Goal: Task Accomplishment & Management: Manage account settings

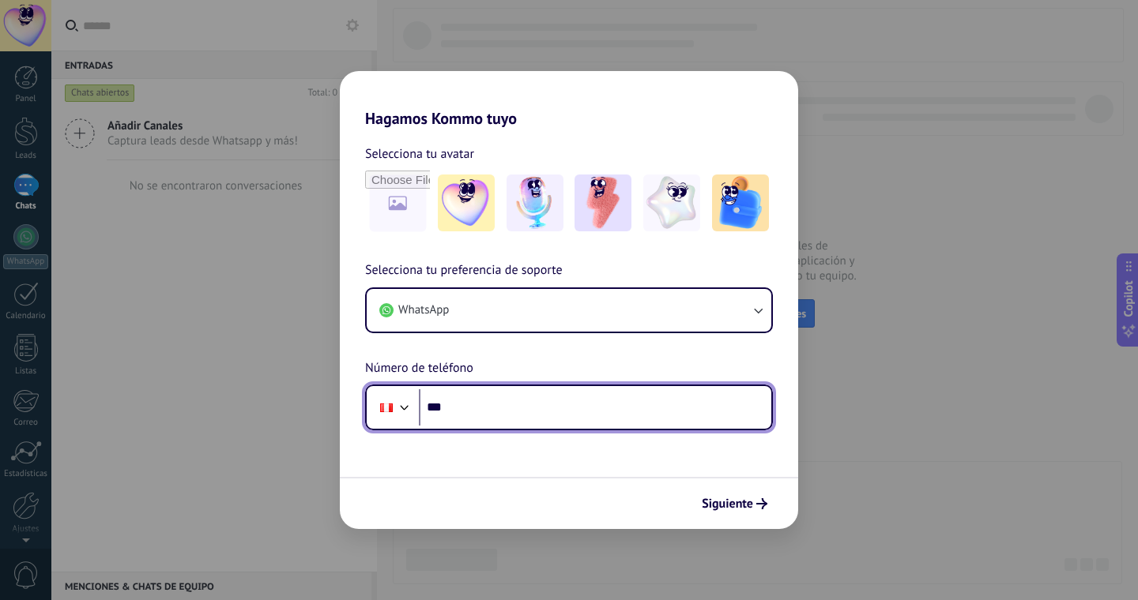
click at [460, 408] on input "***" at bounding box center [595, 407] width 352 height 36
type input "**********"
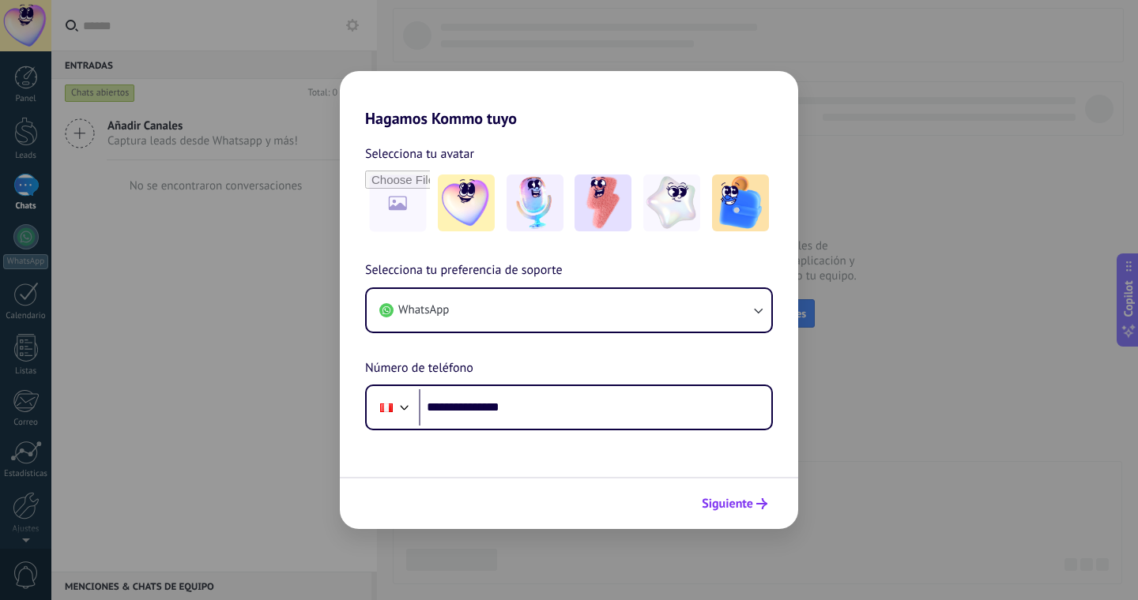
click at [724, 500] on span "Siguiente" at bounding box center [726, 503] width 51 height 11
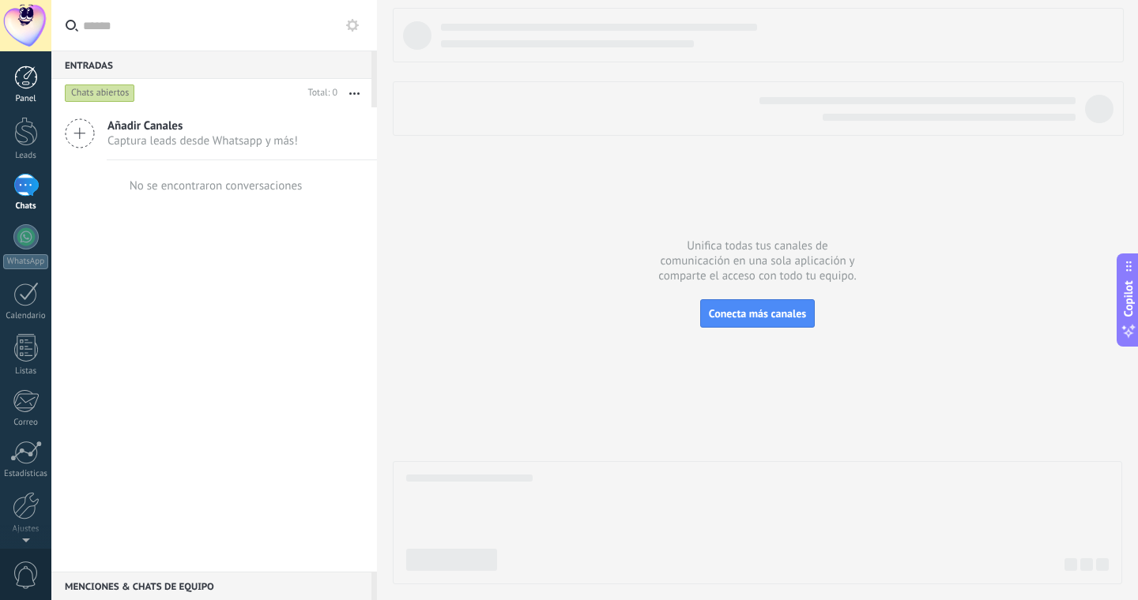
click at [23, 81] on div at bounding box center [26, 78] width 24 height 24
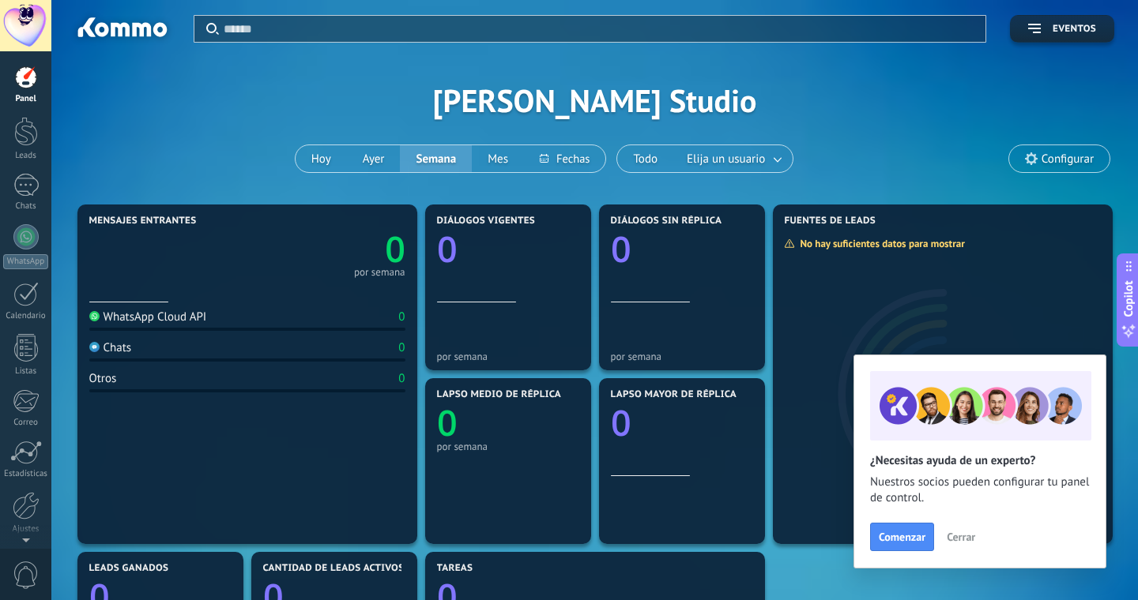
click at [969, 535] on span "Cerrar" at bounding box center [960, 537] width 28 height 11
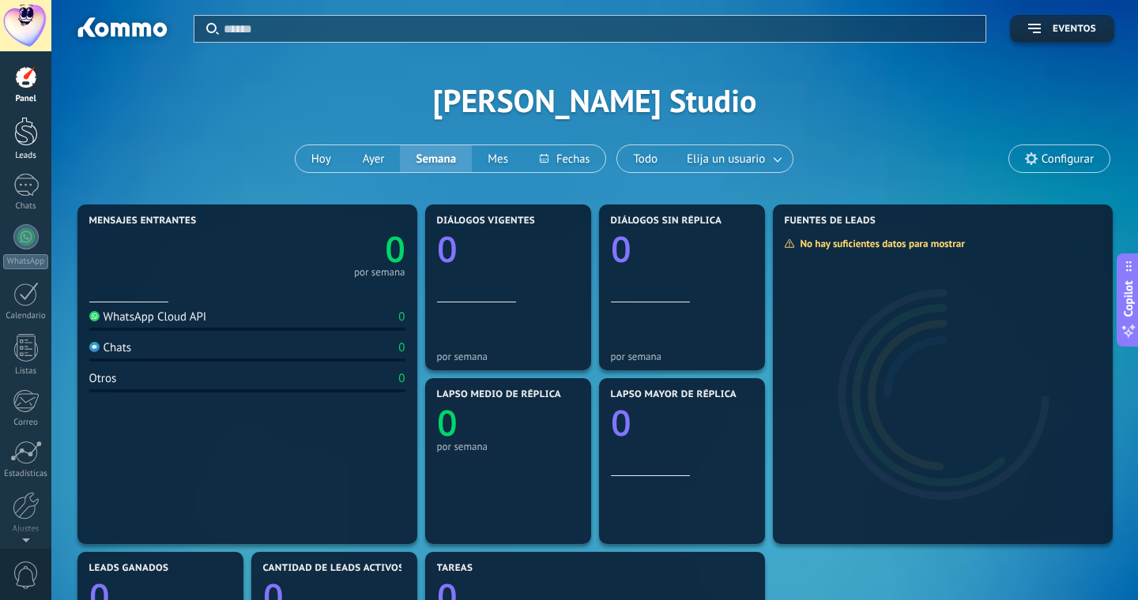
click at [29, 140] on div at bounding box center [26, 131] width 24 height 29
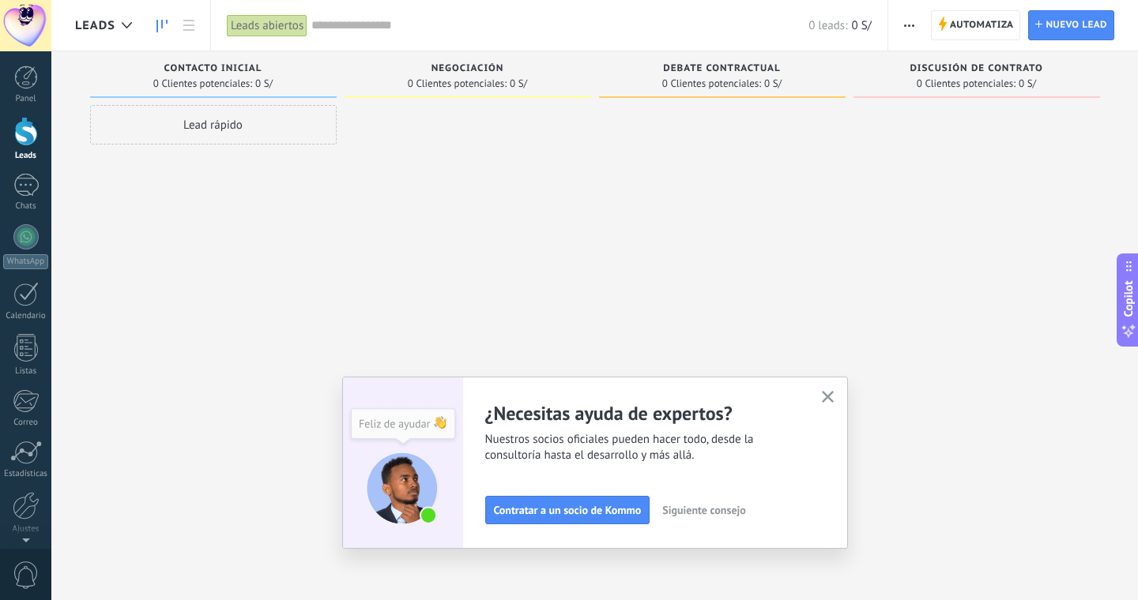
click at [827, 397] on use "button" at bounding box center [828, 397] width 12 height 12
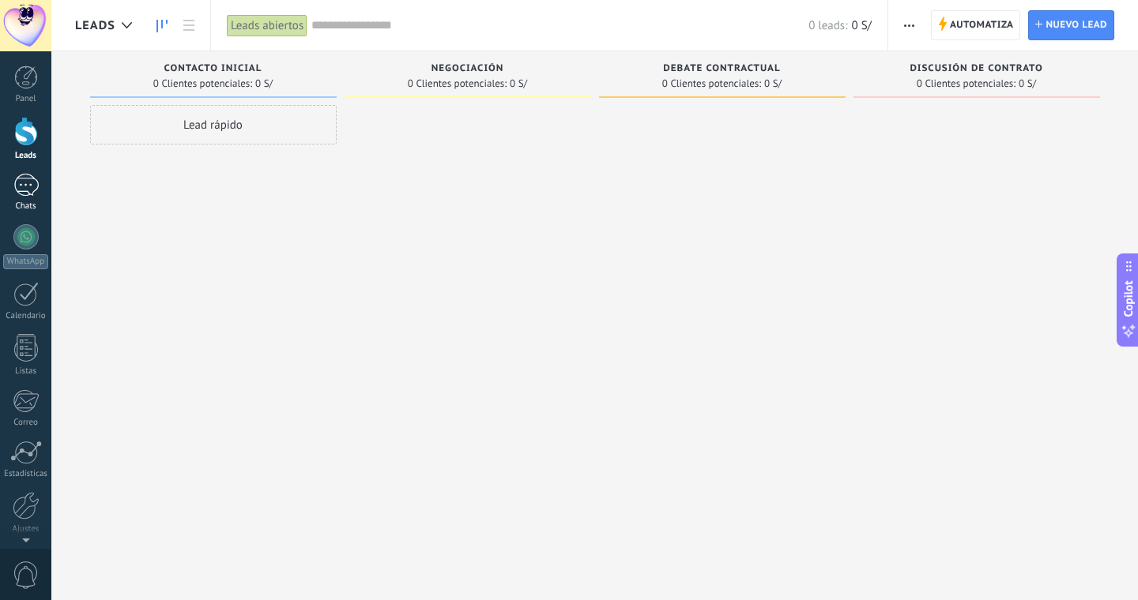
click at [22, 184] on div at bounding box center [25, 185] width 25 height 23
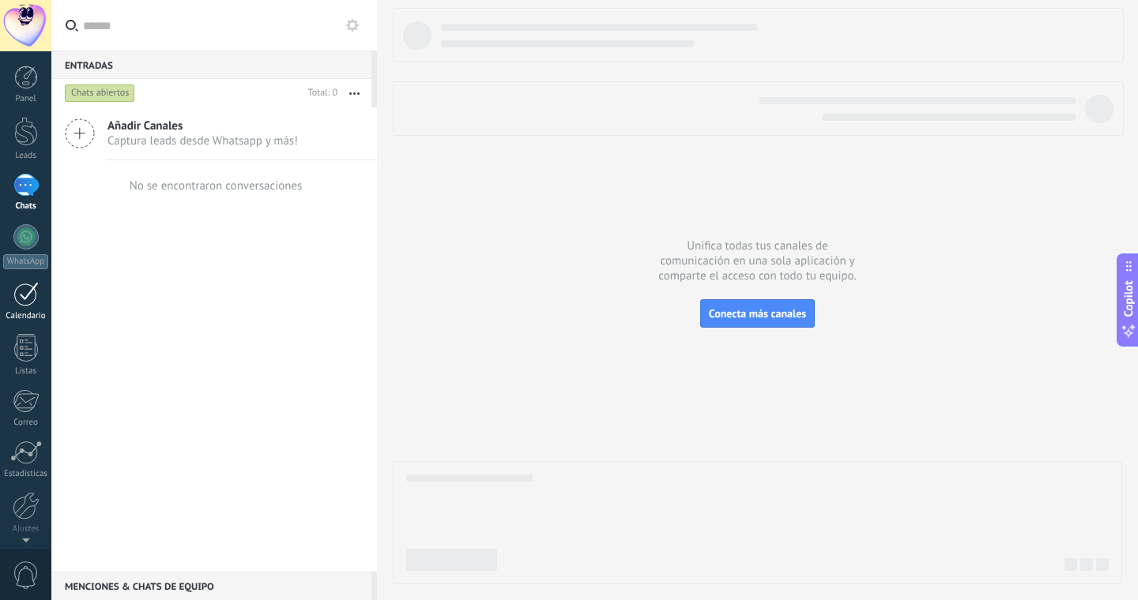
click at [22, 299] on div at bounding box center [25, 294] width 25 height 24
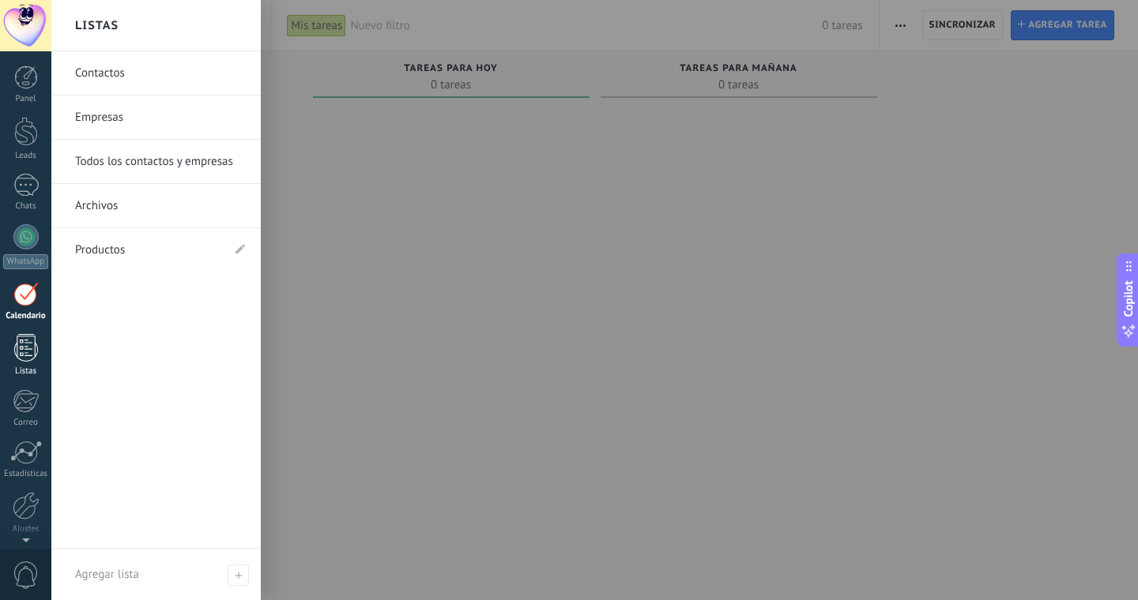
click at [28, 346] on div at bounding box center [26, 348] width 24 height 28
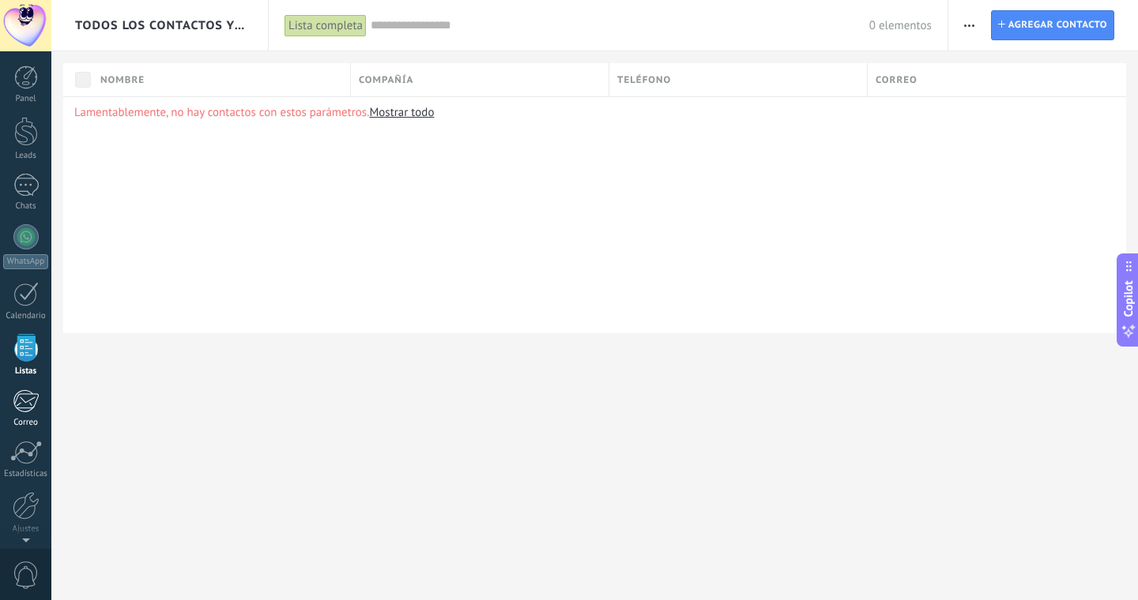
click at [32, 392] on div at bounding box center [26, 401] width 26 height 24
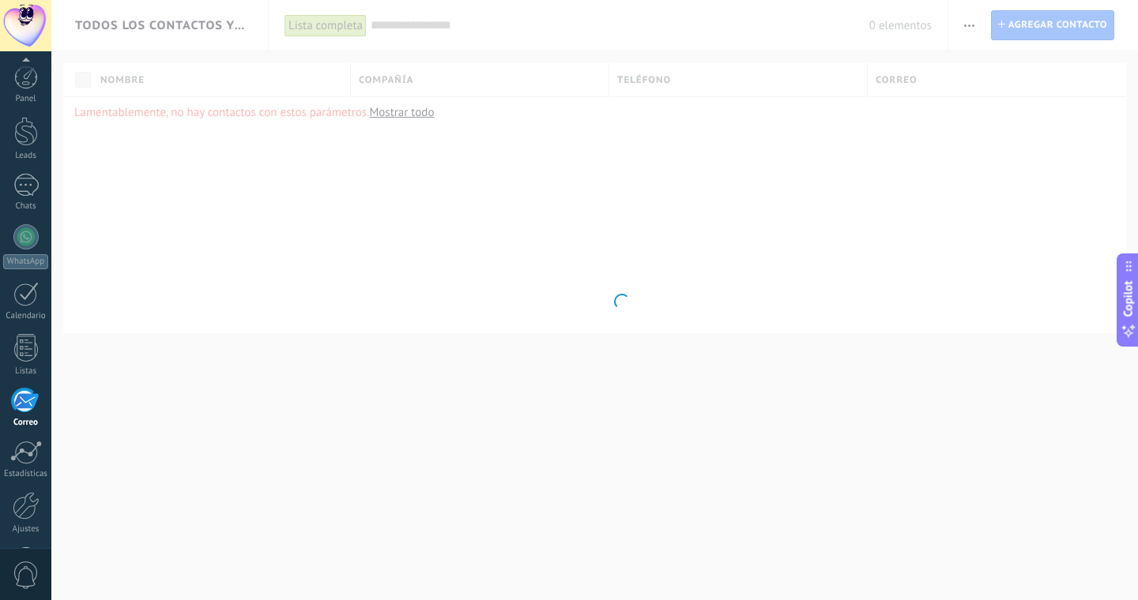
scroll to position [57, 0]
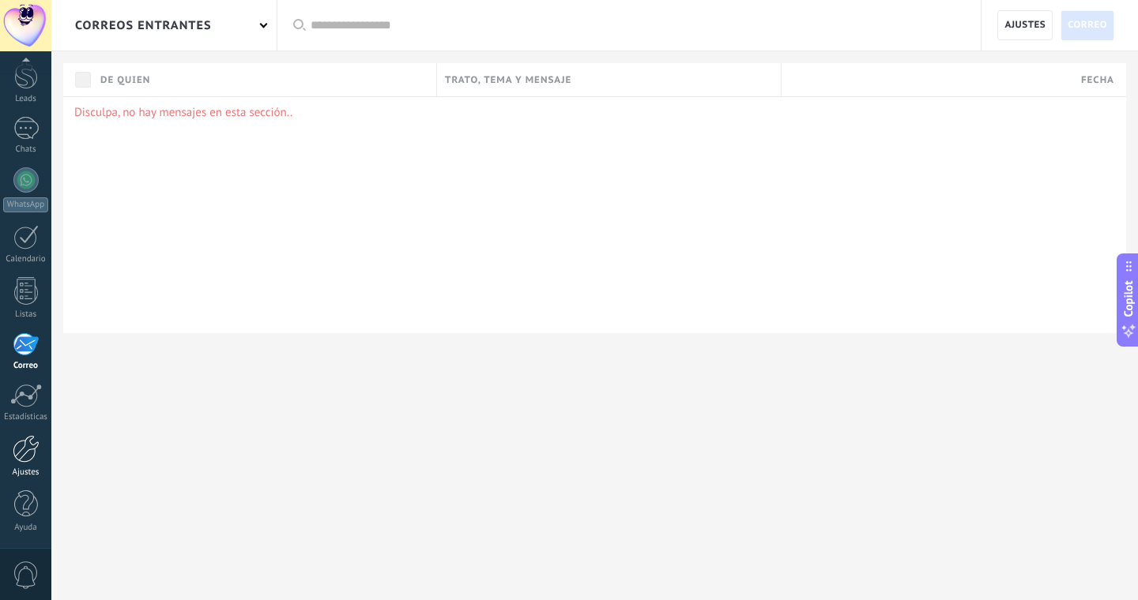
click at [30, 452] on div at bounding box center [26, 449] width 27 height 28
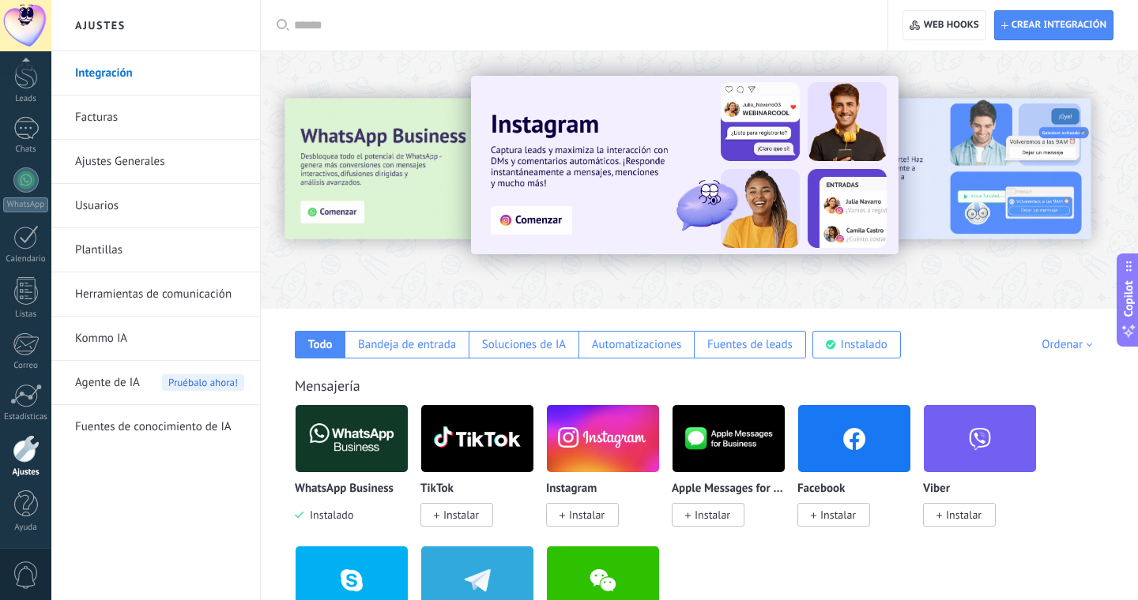
click at [162, 151] on link "Ajustes Generales" at bounding box center [159, 162] width 169 height 44
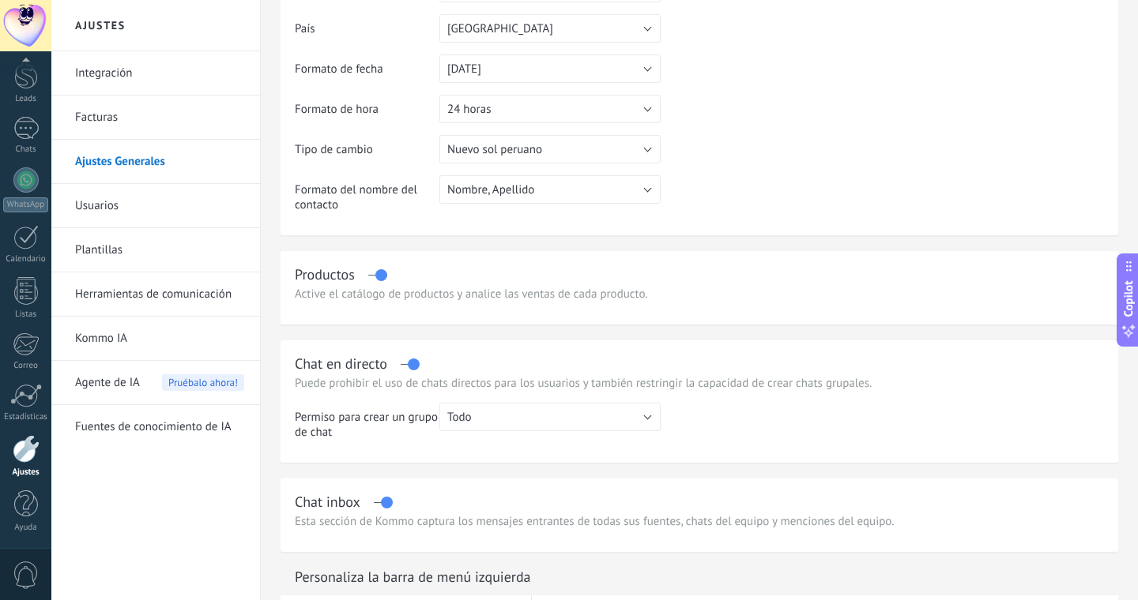
scroll to position [245, 0]
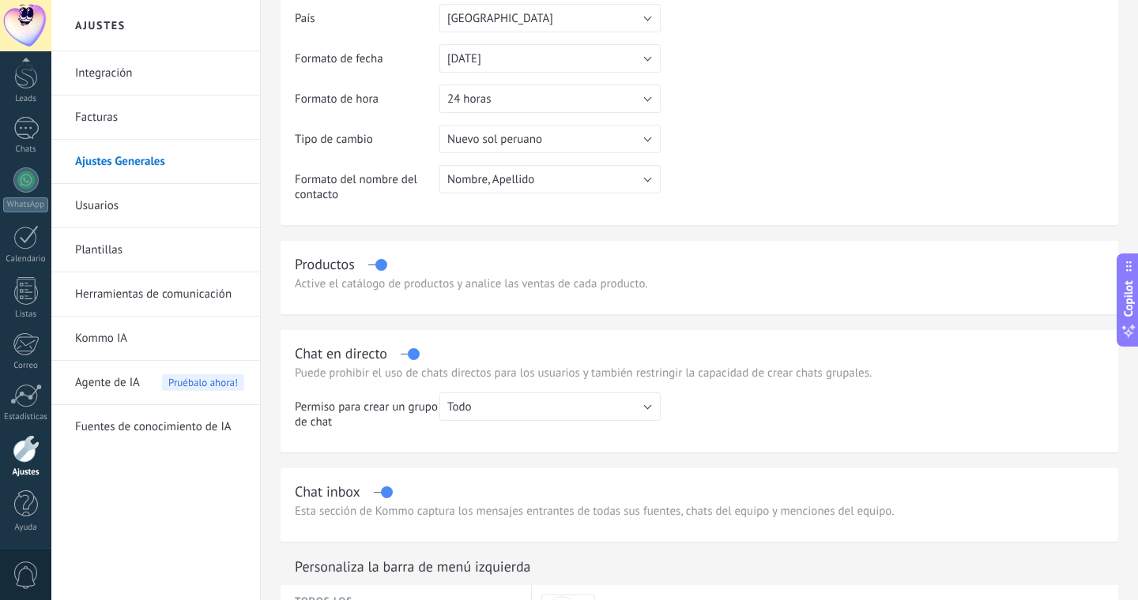
click at [107, 202] on link "Usuarios" at bounding box center [159, 206] width 169 height 44
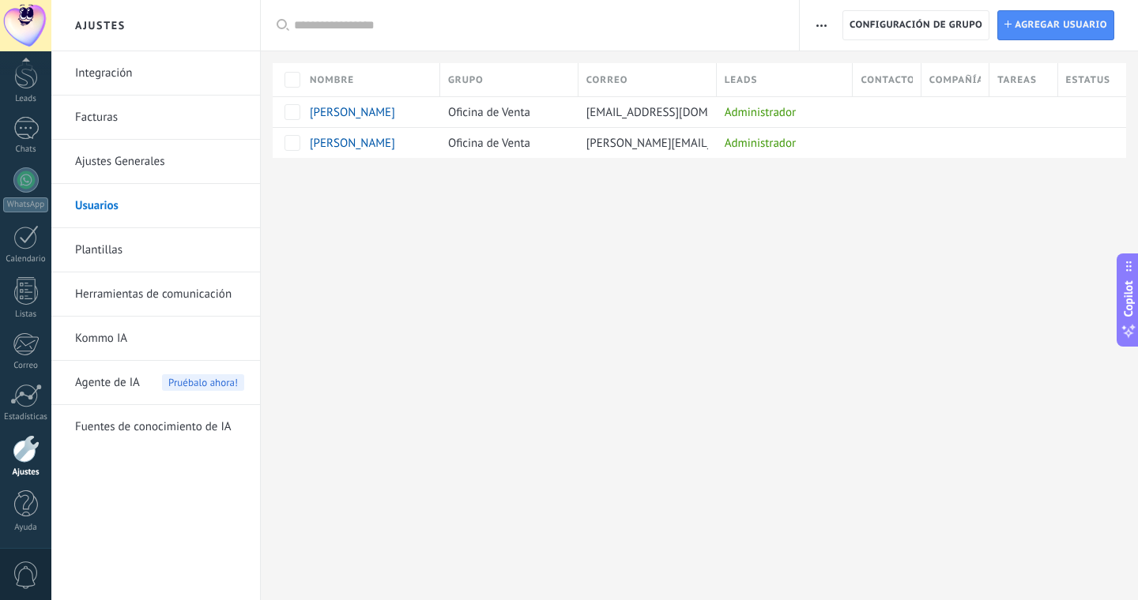
click at [96, 256] on link "Plantillas" at bounding box center [159, 250] width 169 height 44
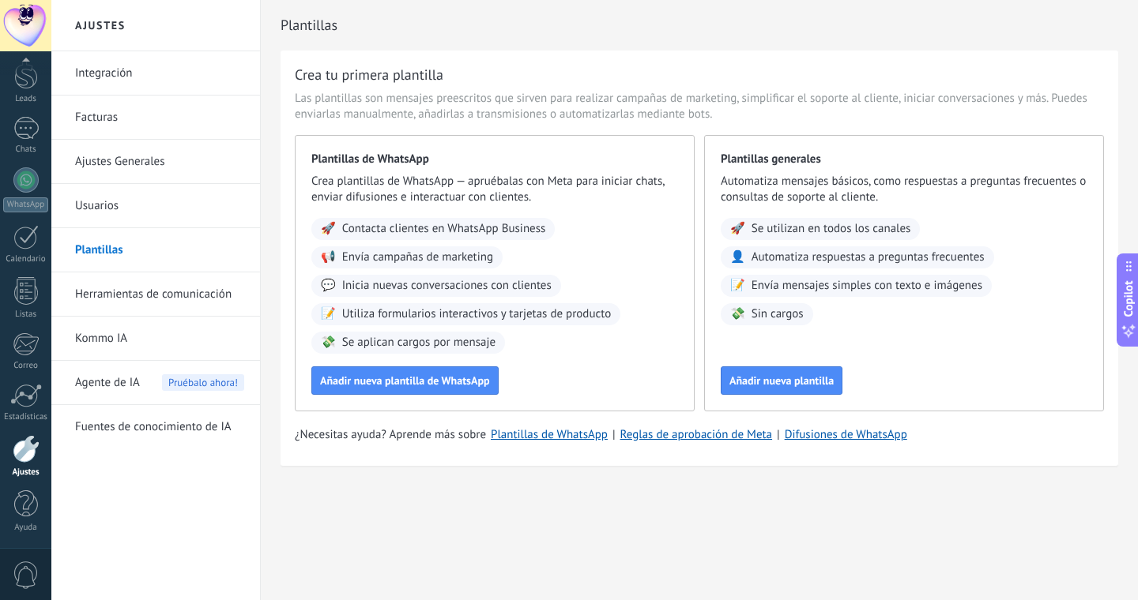
click at [93, 294] on link "Herramientas de comunicación" at bounding box center [159, 295] width 169 height 44
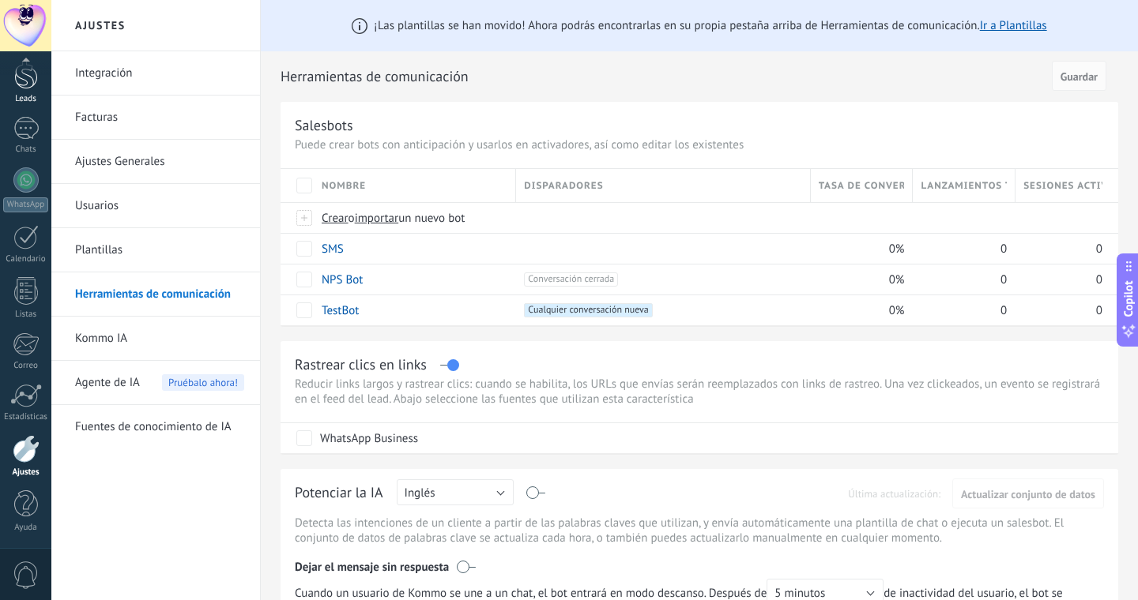
click at [28, 86] on div at bounding box center [26, 74] width 24 height 29
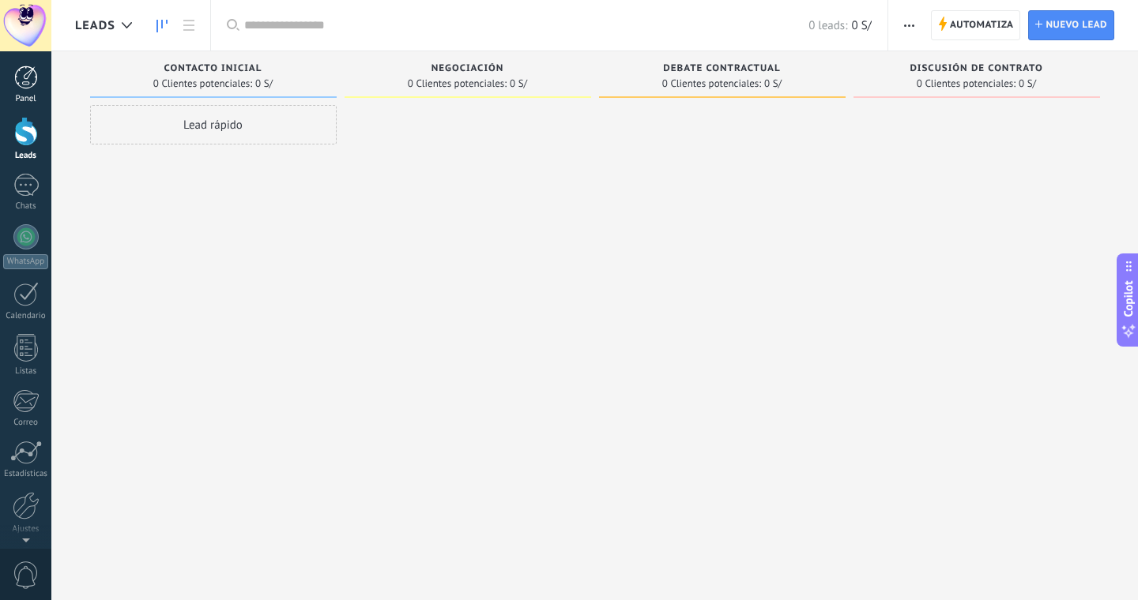
click at [23, 75] on div at bounding box center [26, 78] width 24 height 24
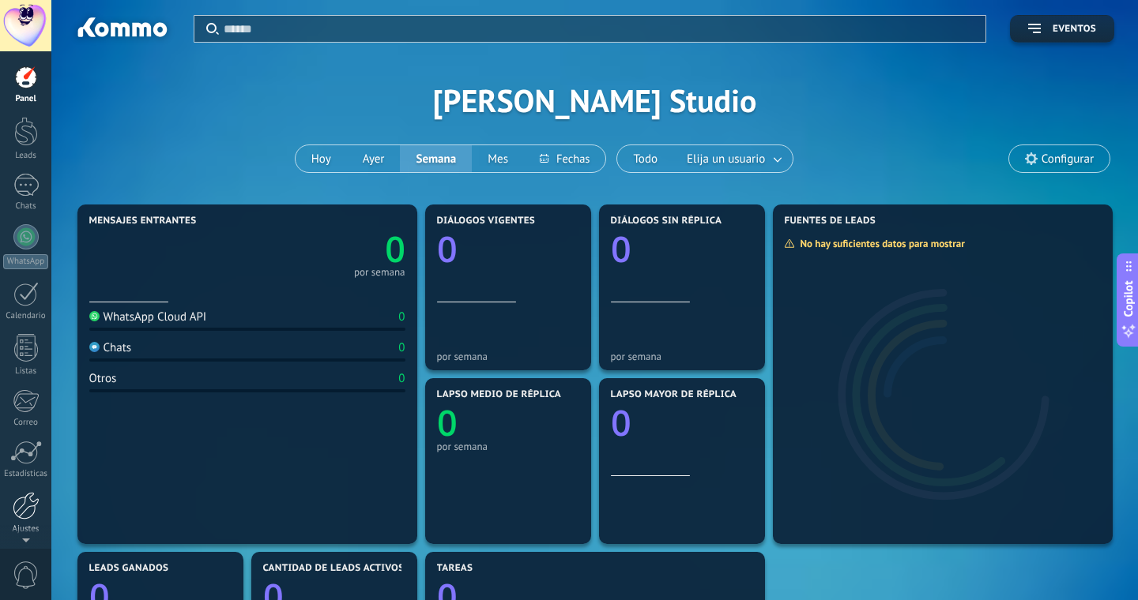
click at [26, 506] on div at bounding box center [26, 506] width 27 height 28
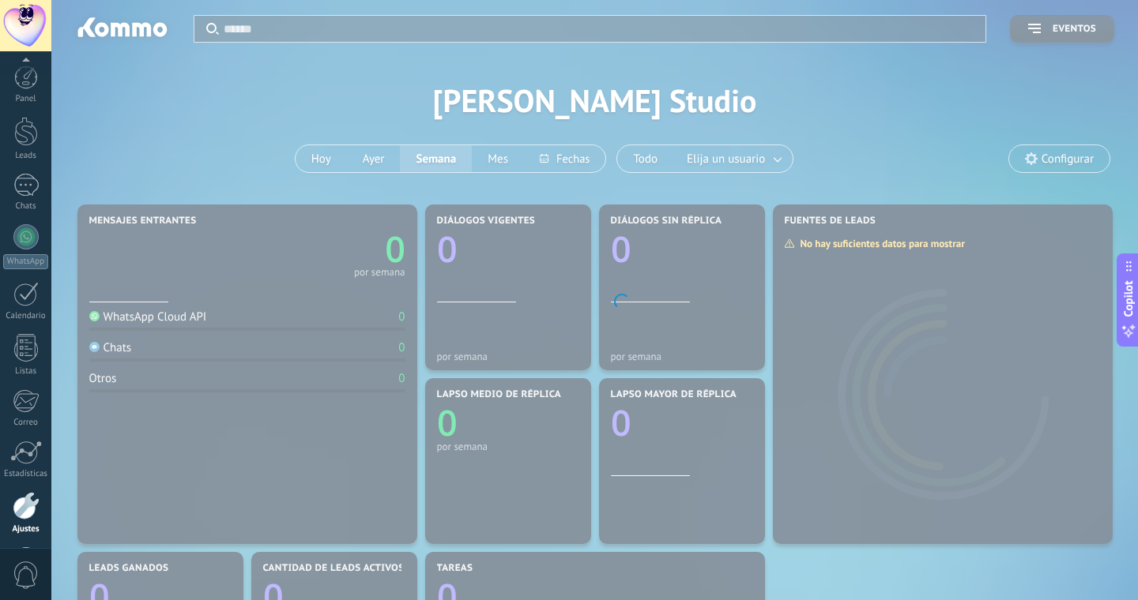
scroll to position [57, 0]
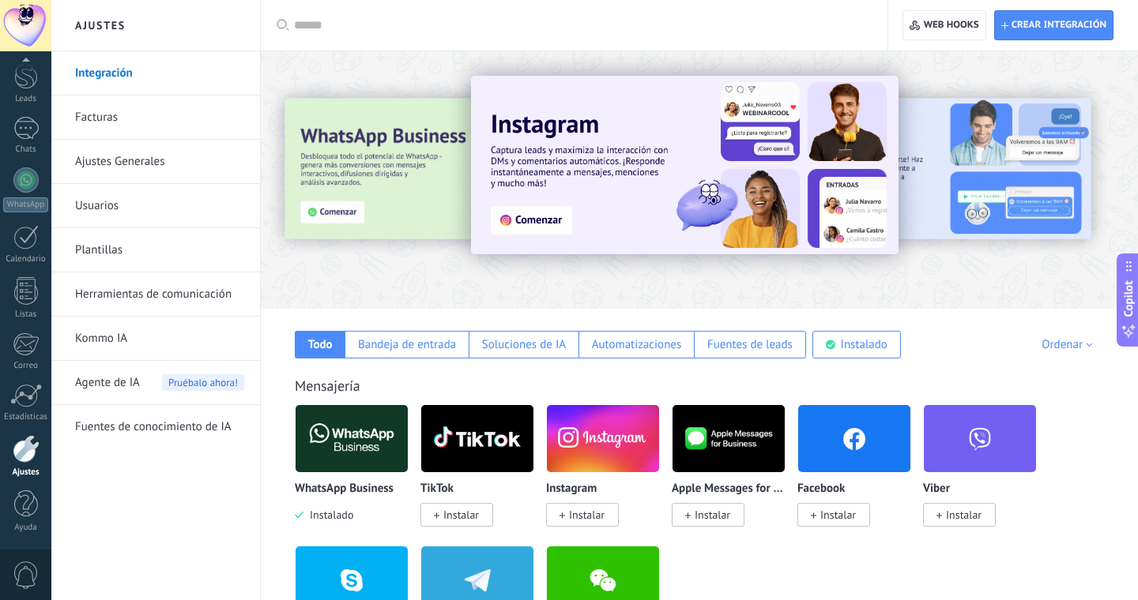
click at [121, 296] on link "Herramientas de comunicación" at bounding box center [159, 295] width 169 height 44
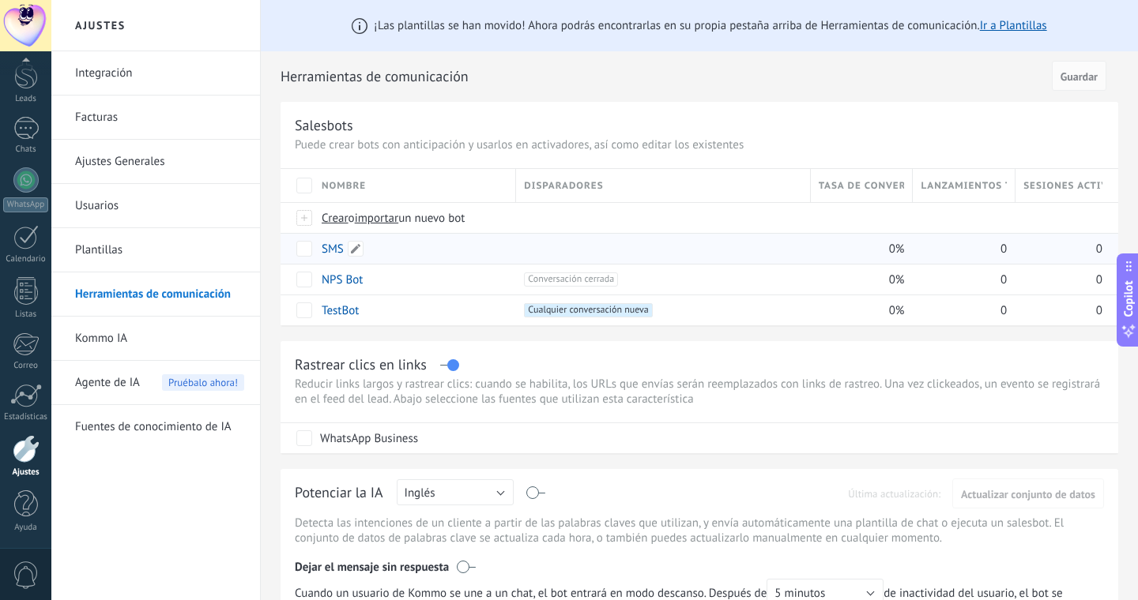
click at [335, 248] on link "SMS" at bounding box center [333, 249] width 22 height 15
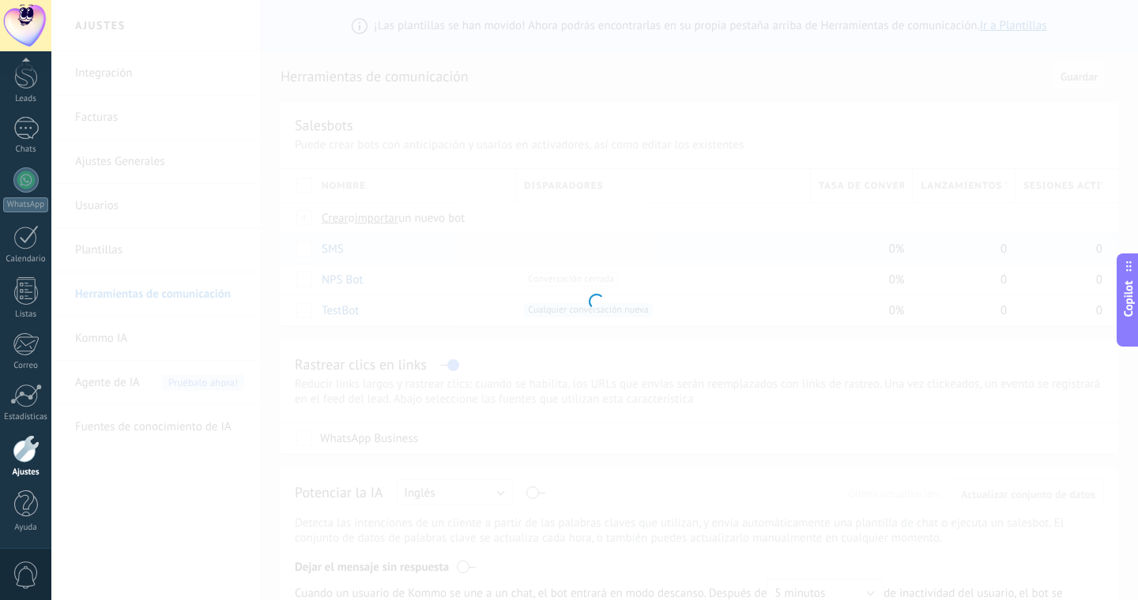
type input "***"
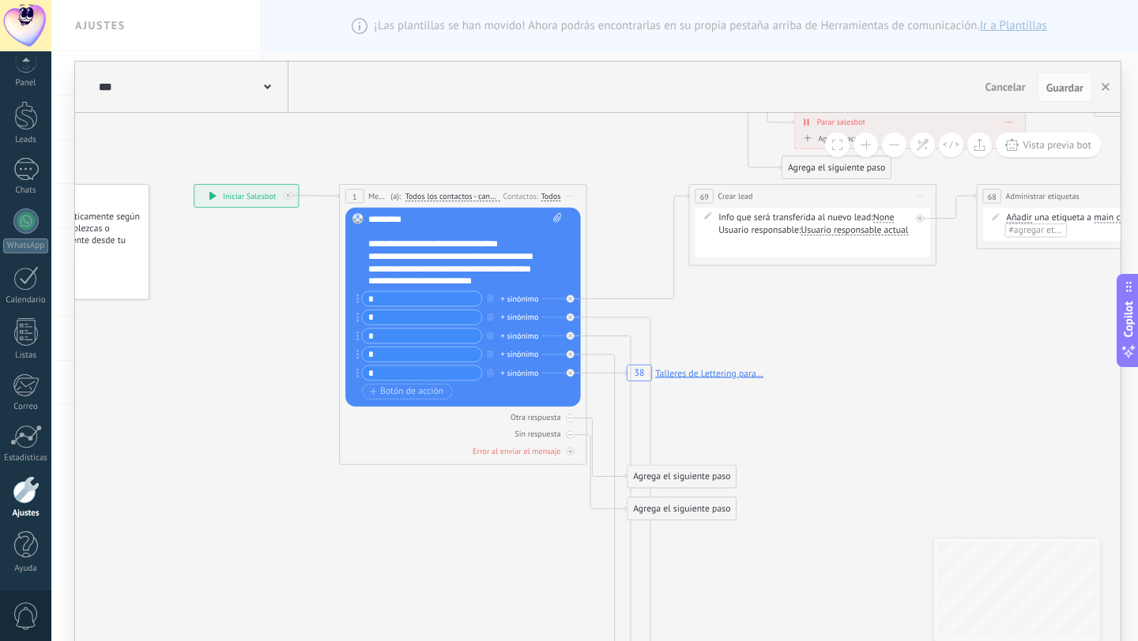
scroll to position [16, 0]
